Goal: Complete application form

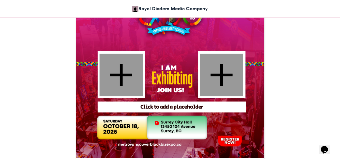
scroll to position [190, 0]
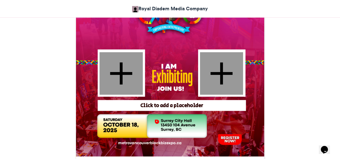
click at [120, 73] on div at bounding box center [120, 73] width 43 height 43
click at [167, 107] on div "Click to add a placeholder" at bounding box center [171, 105] width 145 height 7
click at [165, 105] on div "Click to add a placeholder" at bounding box center [171, 105] width 145 height 7
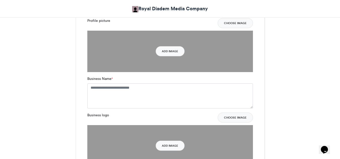
scroll to position [376, 0]
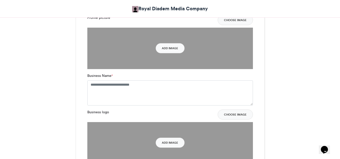
click at [281, 85] on div "BlackBiz Expo 2025 Exhibitors Royal Diadem Media Company [DATE] 132 Views 61 En…" at bounding box center [170, 73] width 287 height 737
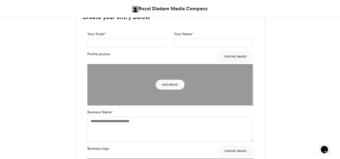
scroll to position [341, 0]
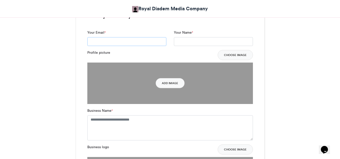
click at [119, 40] on input "Your Email *" at bounding box center [126, 41] width 79 height 9
type input "**********"
click at [180, 44] on input "Your Name *" at bounding box center [213, 41] width 79 height 9
type input "**********"
click at [177, 83] on button "Add Image" at bounding box center [170, 83] width 29 height 10
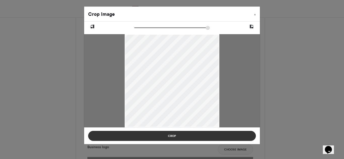
click at [173, 135] on button "Crop" at bounding box center [172, 136] width 168 height 10
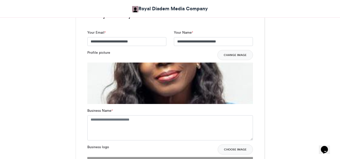
click at [196, 77] on img at bounding box center [170, 145] width 166 height 164
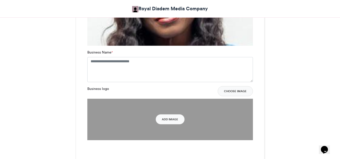
scroll to position [415, 0]
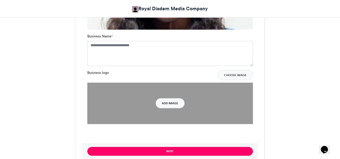
click at [169, 102] on button "Add Image" at bounding box center [170, 103] width 29 height 10
click at [171, 103] on button "Add Image" at bounding box center [170, 103] width 29 height 10
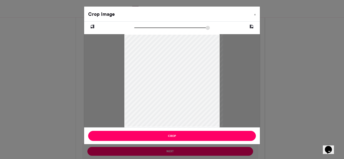
click at [220, 127] on div at bounding box center [173, 80] width 99 height 93
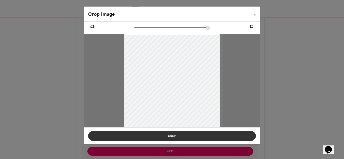
click at [194, 135] on button "Crop" at bounding box center [172, 136] width 168 height 10
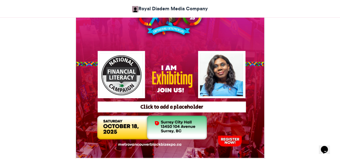
scroll to position [191, 0]
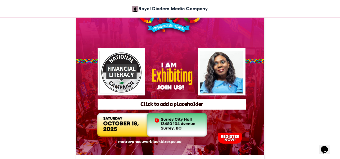
click at [178, 103] on div "Click to add a placeholder" at bounding box center [171, 104] width 145 height 7
click at [177, 105] on div "Click to add a placeholder" at bounding box center [171, 104] width 145 height 7
click at [203, 105] on div "Click to add a placeholder" at bounding box center [171, 104] width 145 height 7
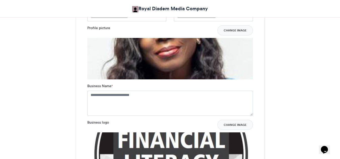
scroll to position [385, 0]
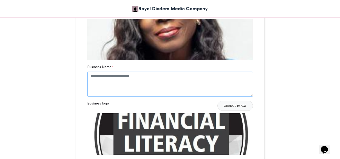
click at [119, 77] on textarea "Business Name *" at bounding box center [170, 84] width 166 height 25
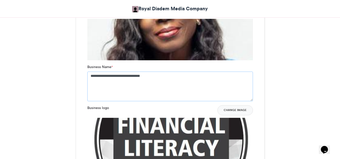
type textarea "**********"
click at [287, 79] on div "BlackBiz Expo 2025 Exhibitors Royal Diadem Media Company [DATE] 132 Views 61 En…" at bounding box center [170, 67] width 287 height 742
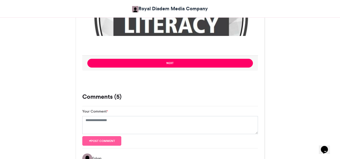
scroll to position [509, 0]
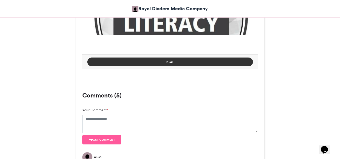
click at [187, 63] on button "Next" at bounding box center [170, 62] width 166 height 9
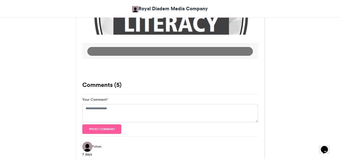
scroll to position [303, 0]
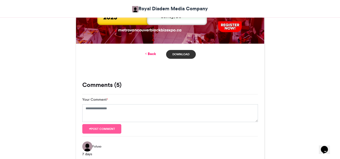
click at [179, 54] on link "Download" at bounding box center [180, 54] width 29 height 9
